Goal: Navigation & Orientation: Find specific page/section

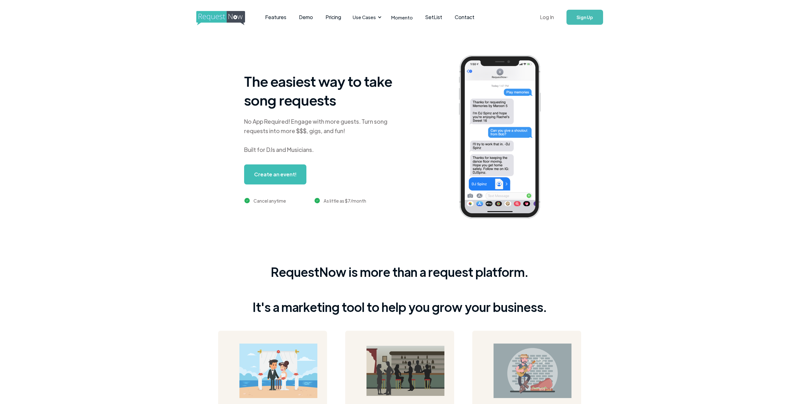
click at [551, 18] on link "Log In" at bounding box center [547, 17] width 27 height 22
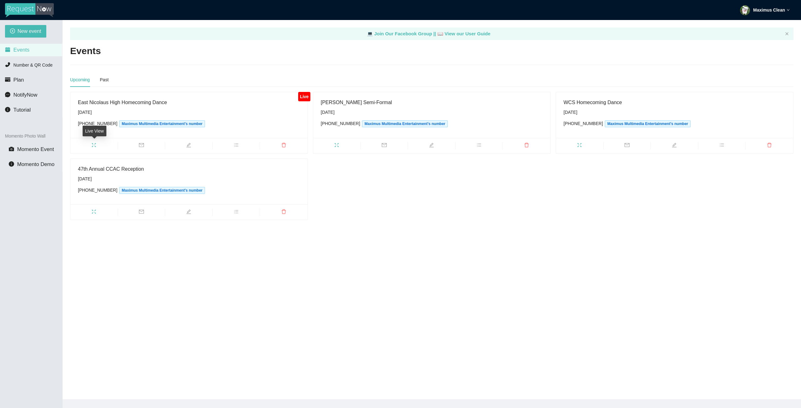
click at [94, 146] on icon "fullscreen" at bounding box center [93, 145] width 5 height 5
